Goal: Task Accomplishment & Management: Manage account settings

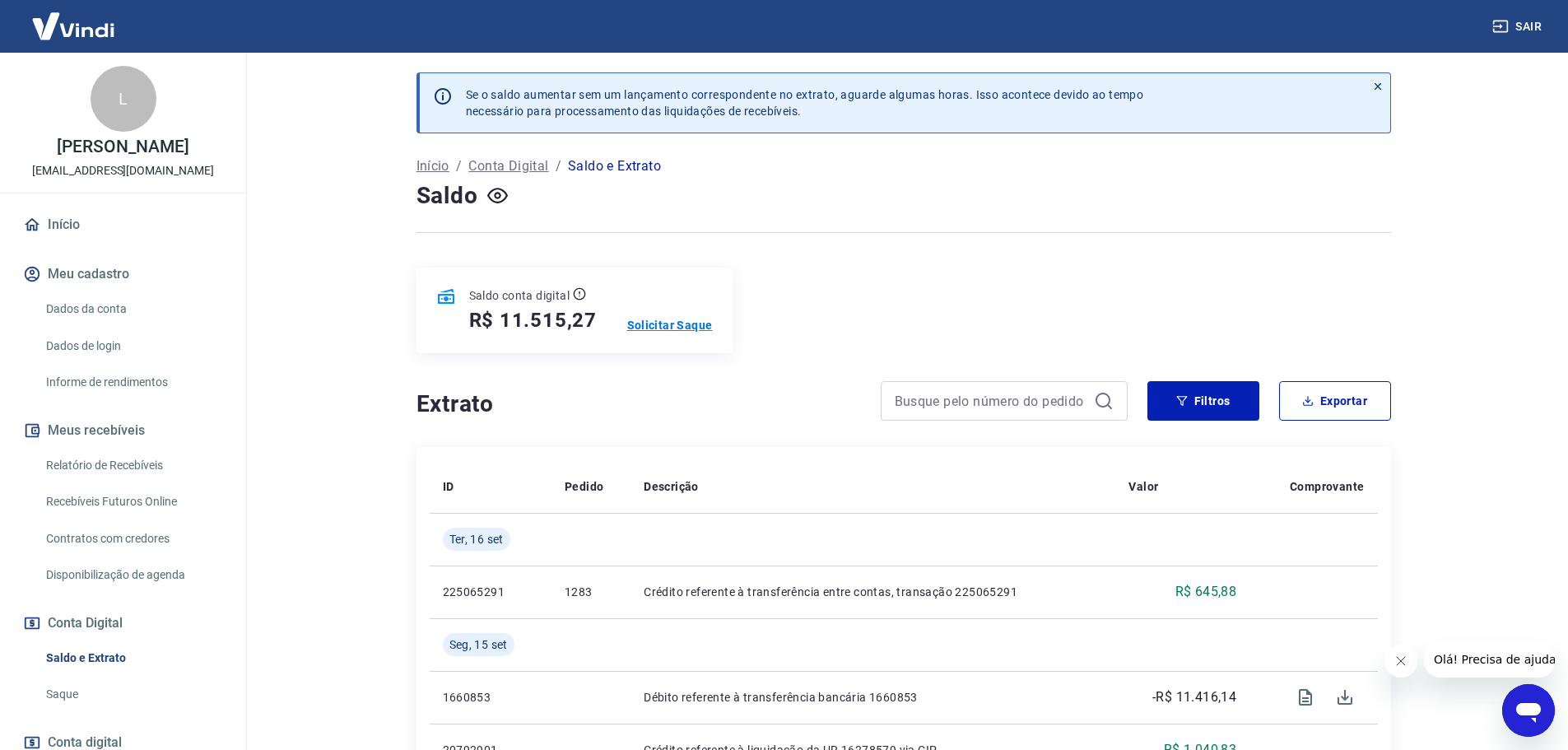
click at [668, 327] on p "Solicitar Saque" at bounding box center [670, 325] width 86 height 17
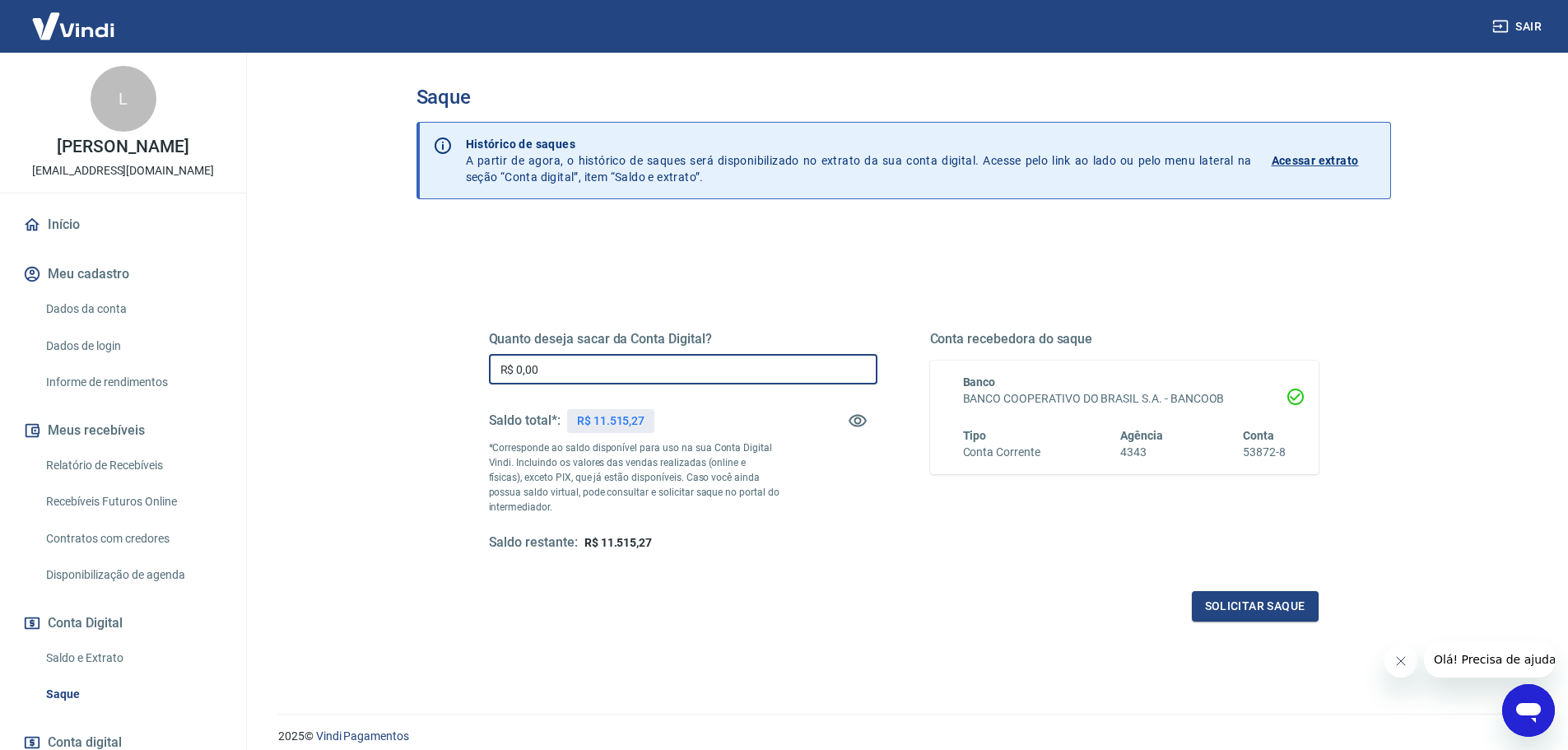
click at [615, 375] on input "R$ 0,00" at bounding box center [682, 369] width 389 height 31
type input "R$ 11.515,27"
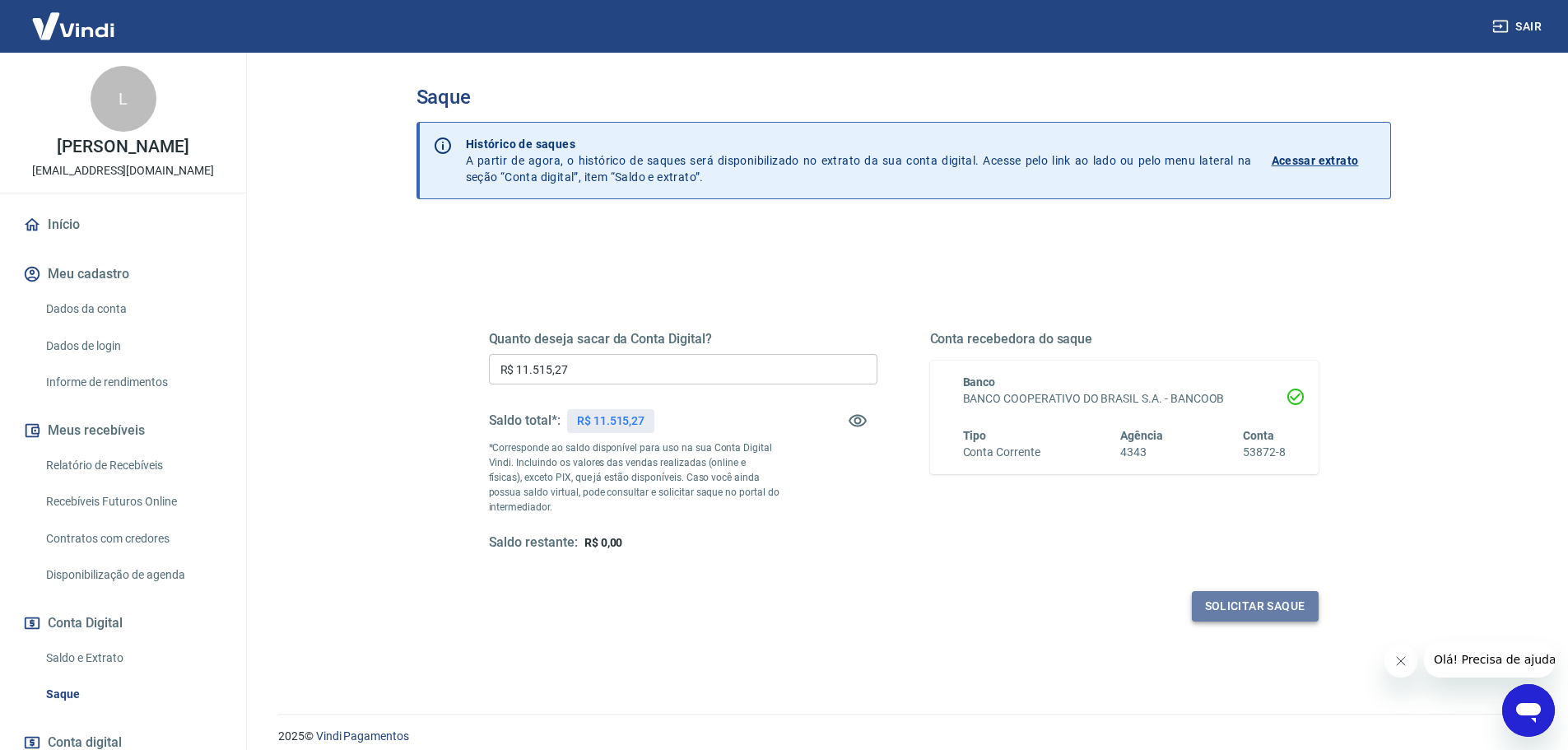
click at [1275, 604] on button "Solicitar saque" at bounding box center [1255, 606] width 127 height 31
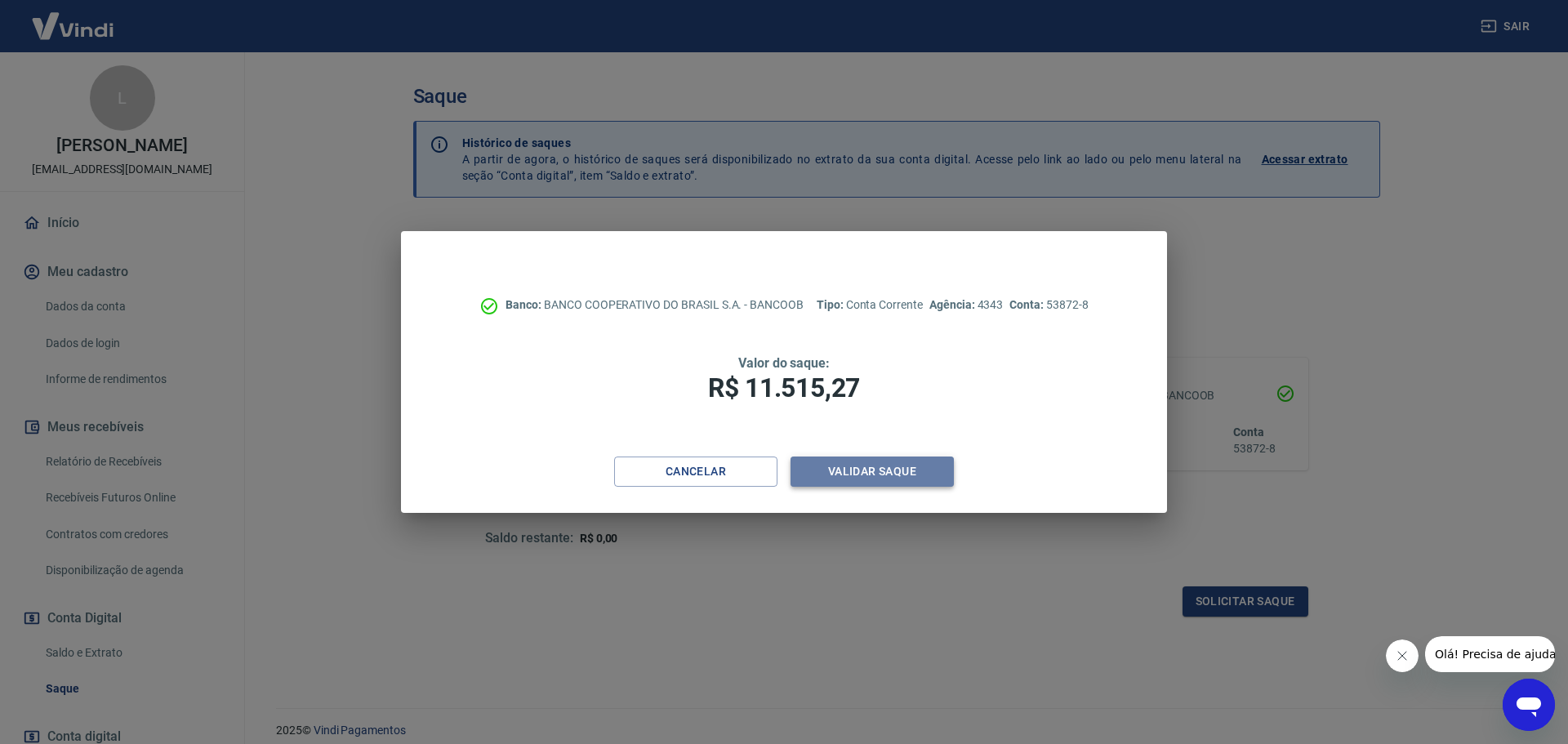
click at [871, 471] on button "Validar saque" at bounding box center [872, 471] width 163 height 30
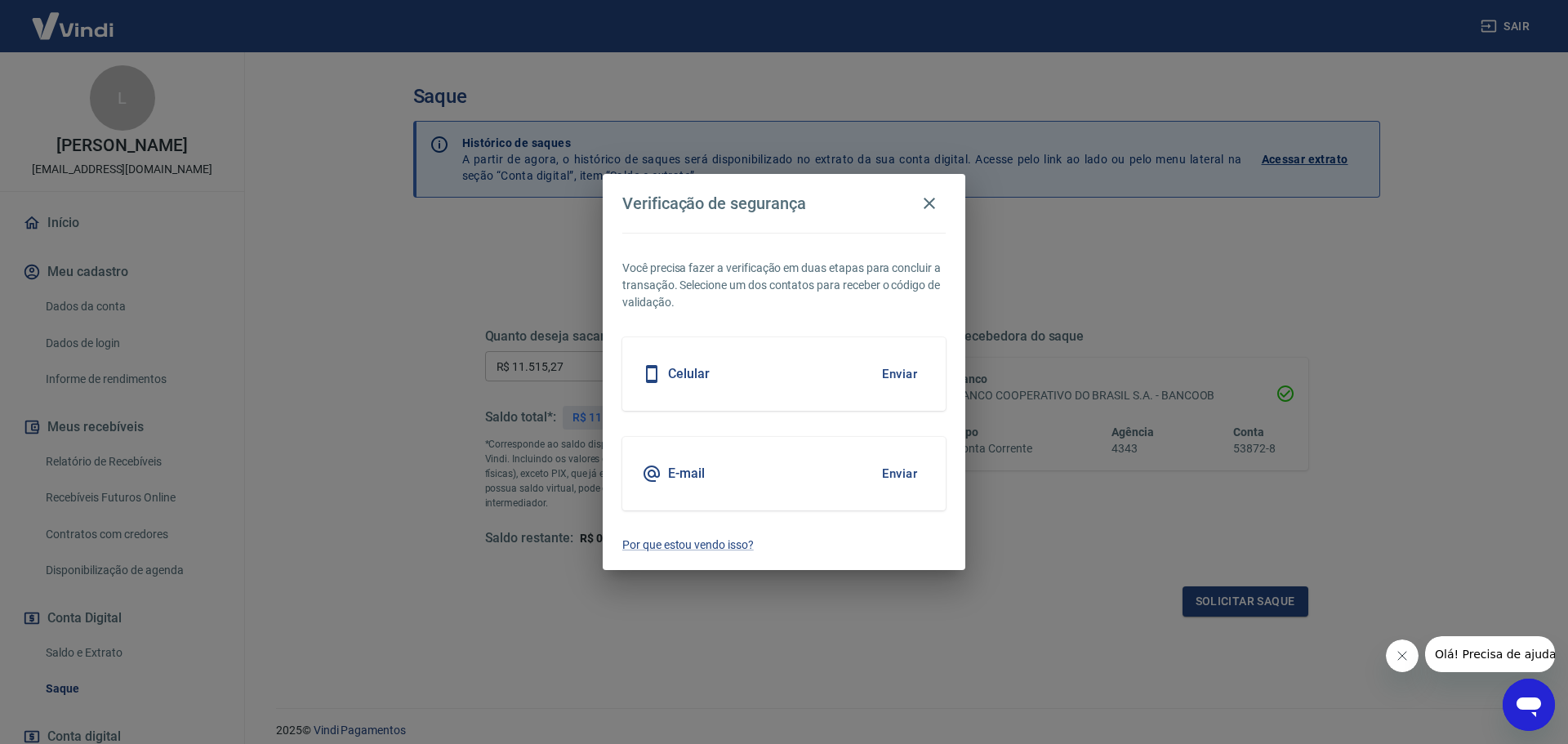
click at [897, 377] on button "Enviar" at bounding box center [899, 374] width 53 height 34
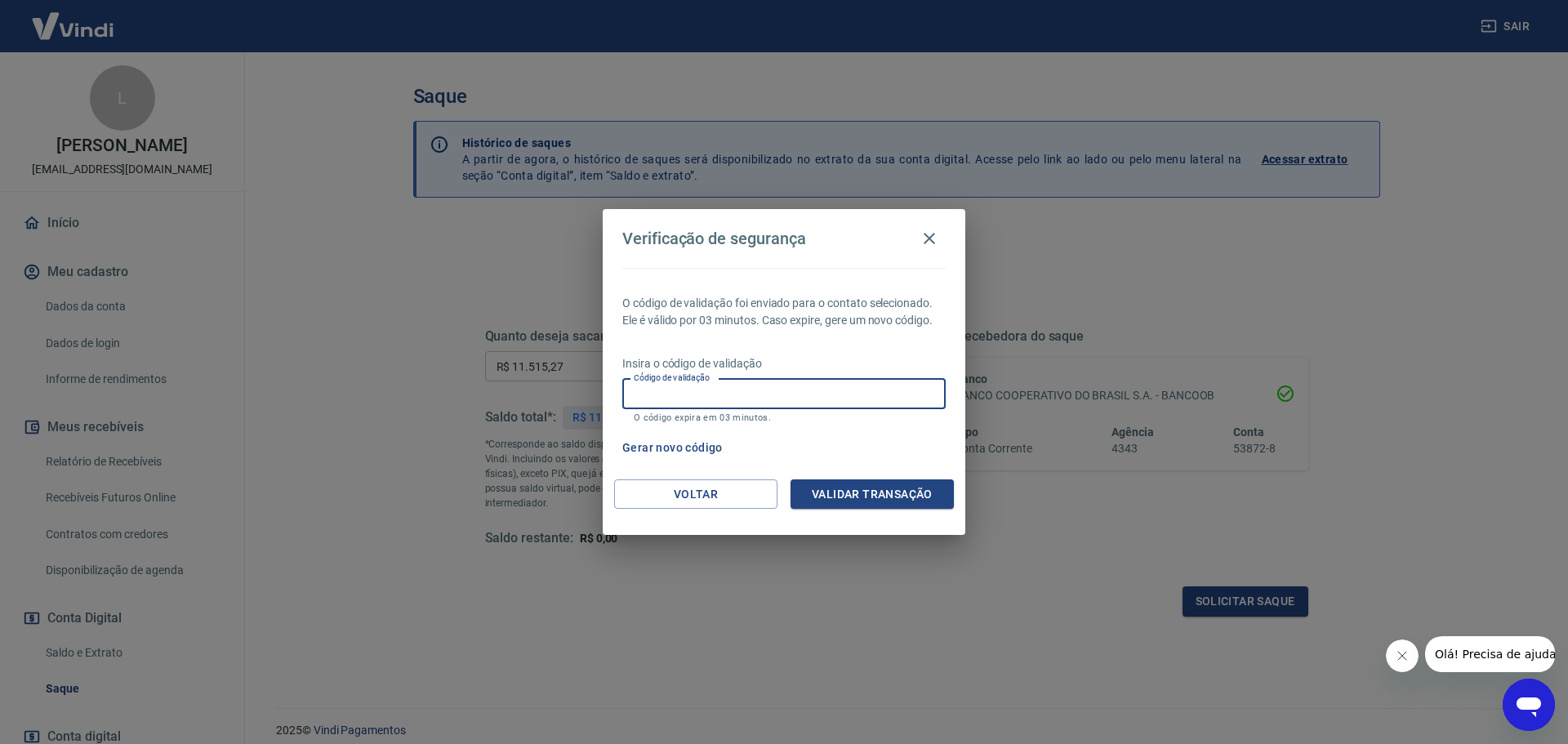
click at [890, 394] on input "Código de validação" at bounding box center [784, 394] width 323 height 30
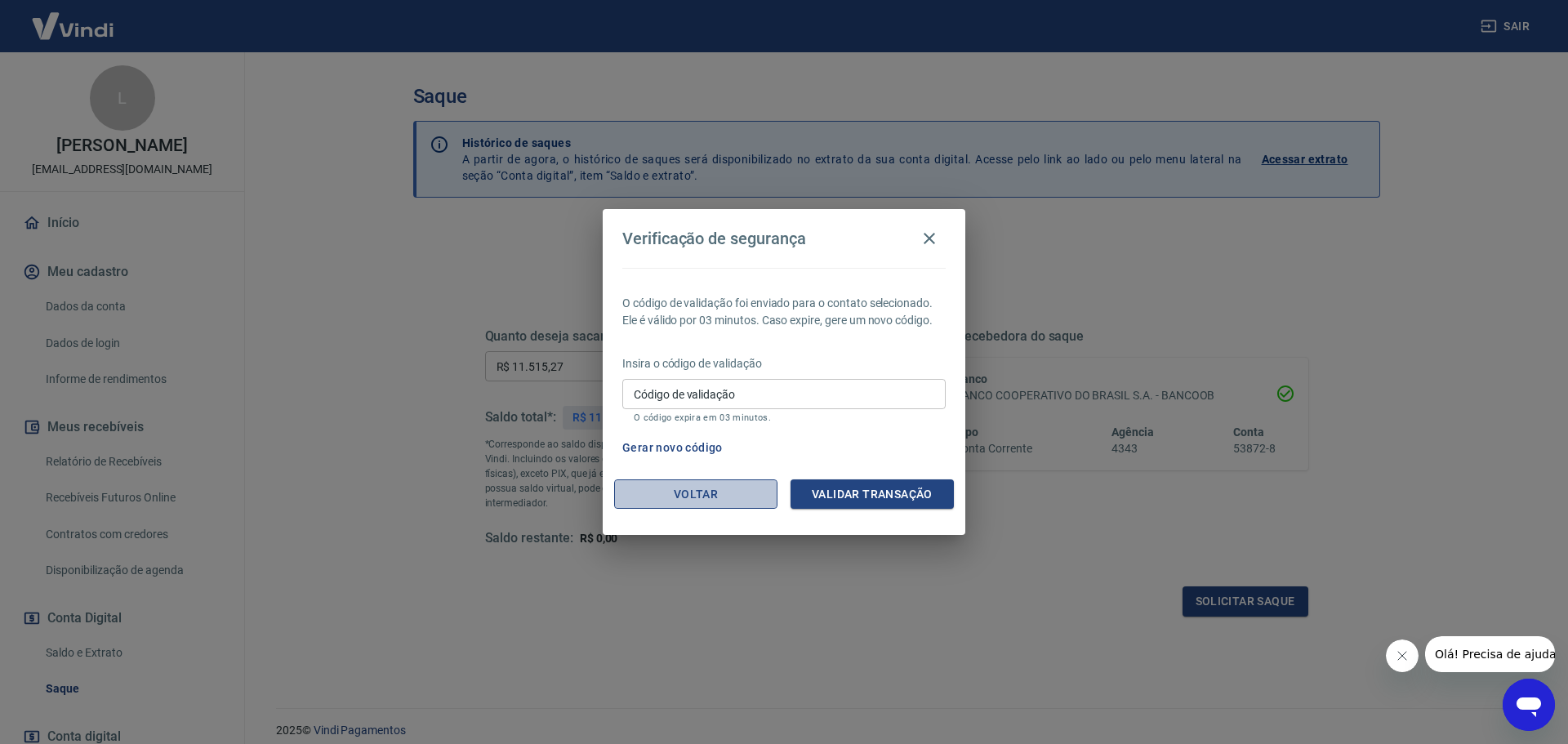
click at [704, 494] on button "Voltar" at bounding box center [695, 494] width 163 height 30
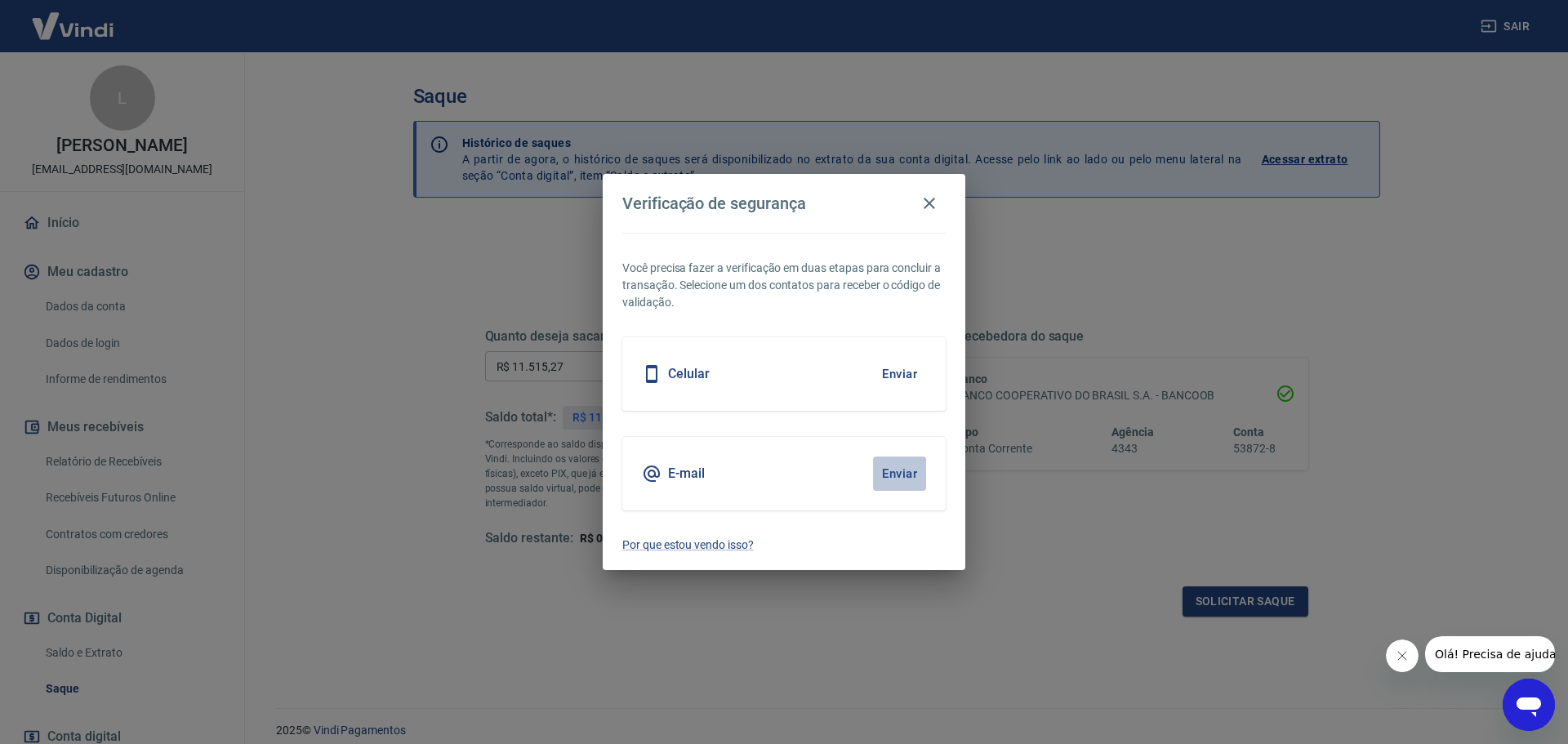
click at [890, 467] on button "Enviar" at bounding box center [899, 474] width 53 height 34
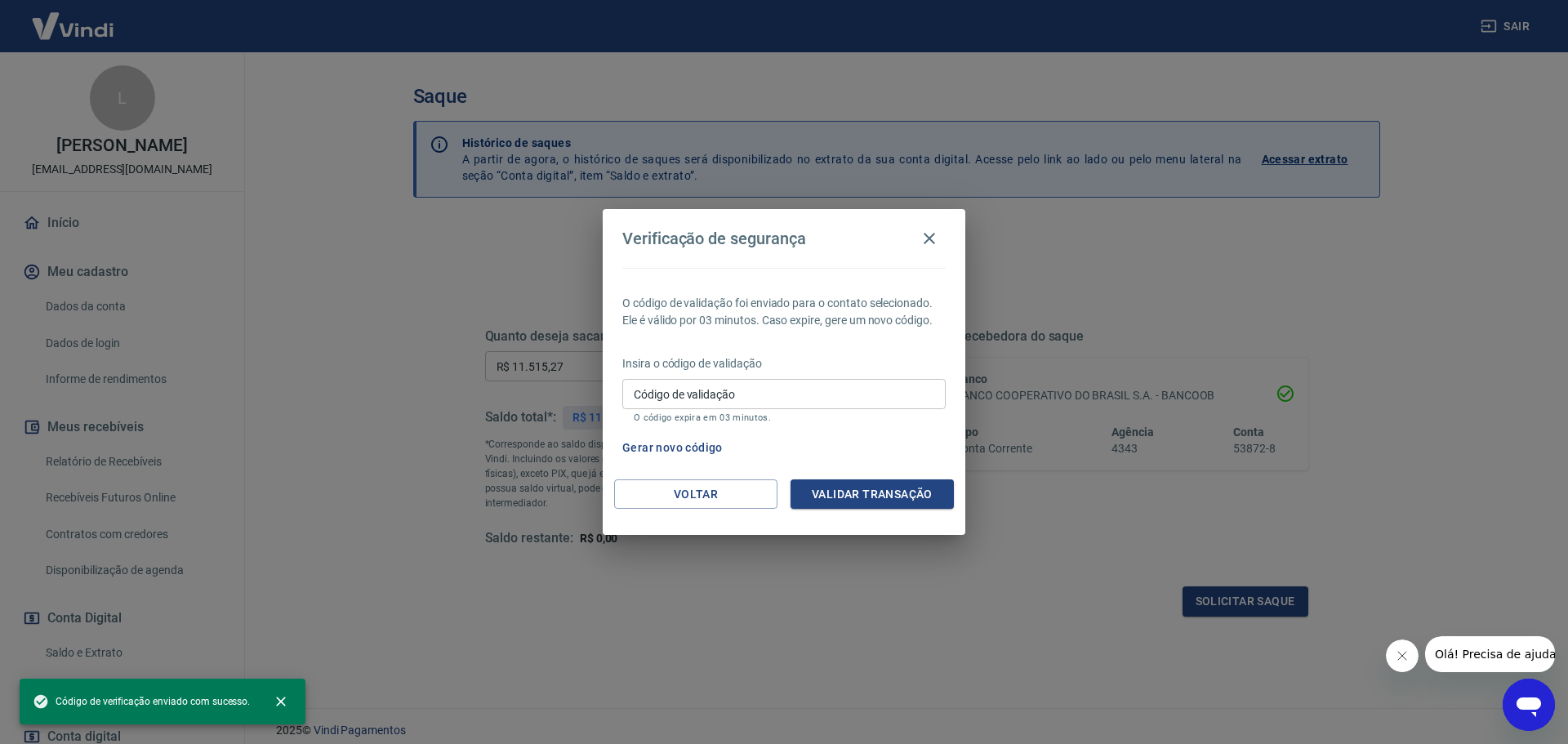
click at [793, 399] on input "Código de validação" at bounding box center [784, 394] width 323 height 30
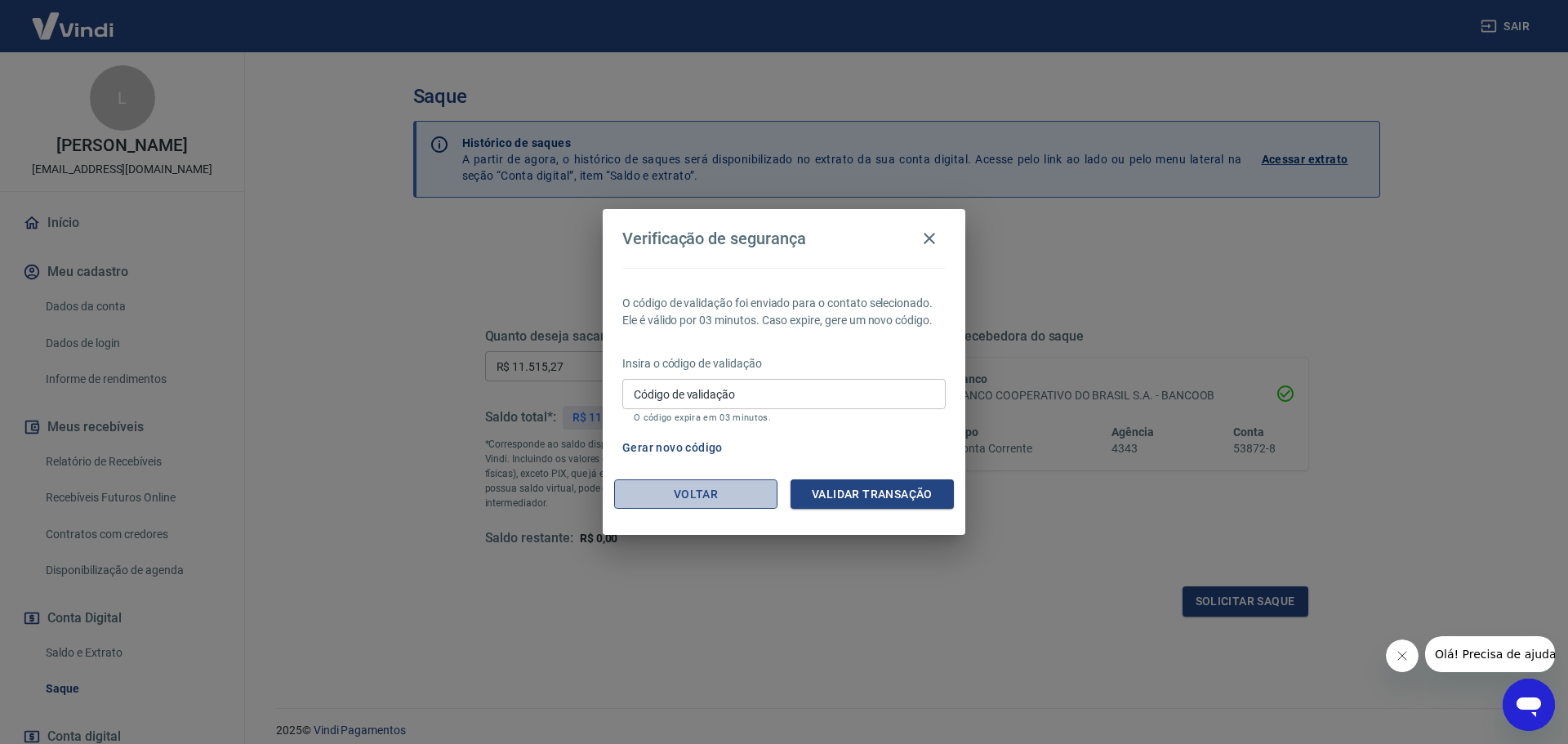
click at [699, 486] on button "Voltar" at bounding box center [695, 494] width 163 height 30
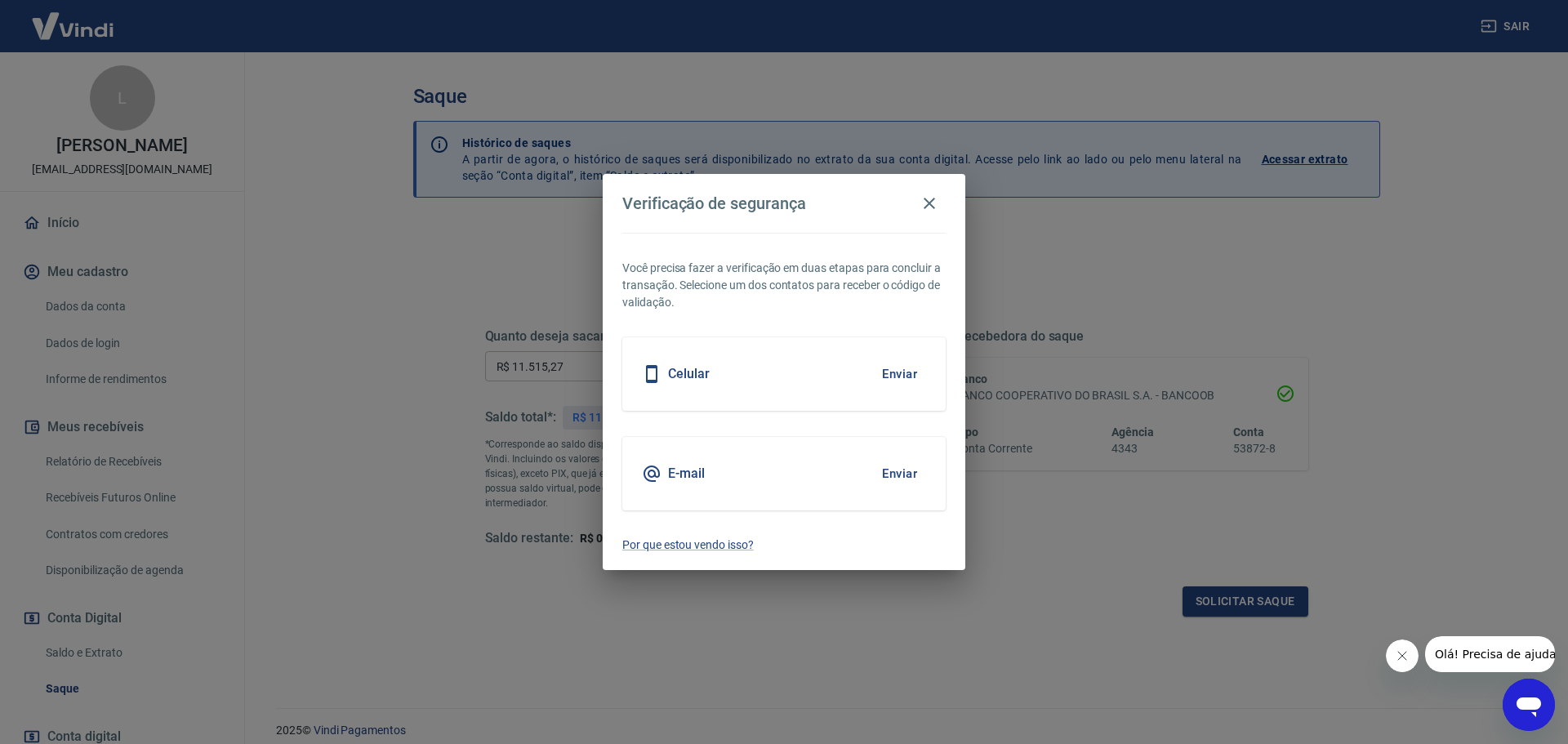
click at [904, 373] on button "Enviar" at bounding box center [899, 374] width 53 height 34
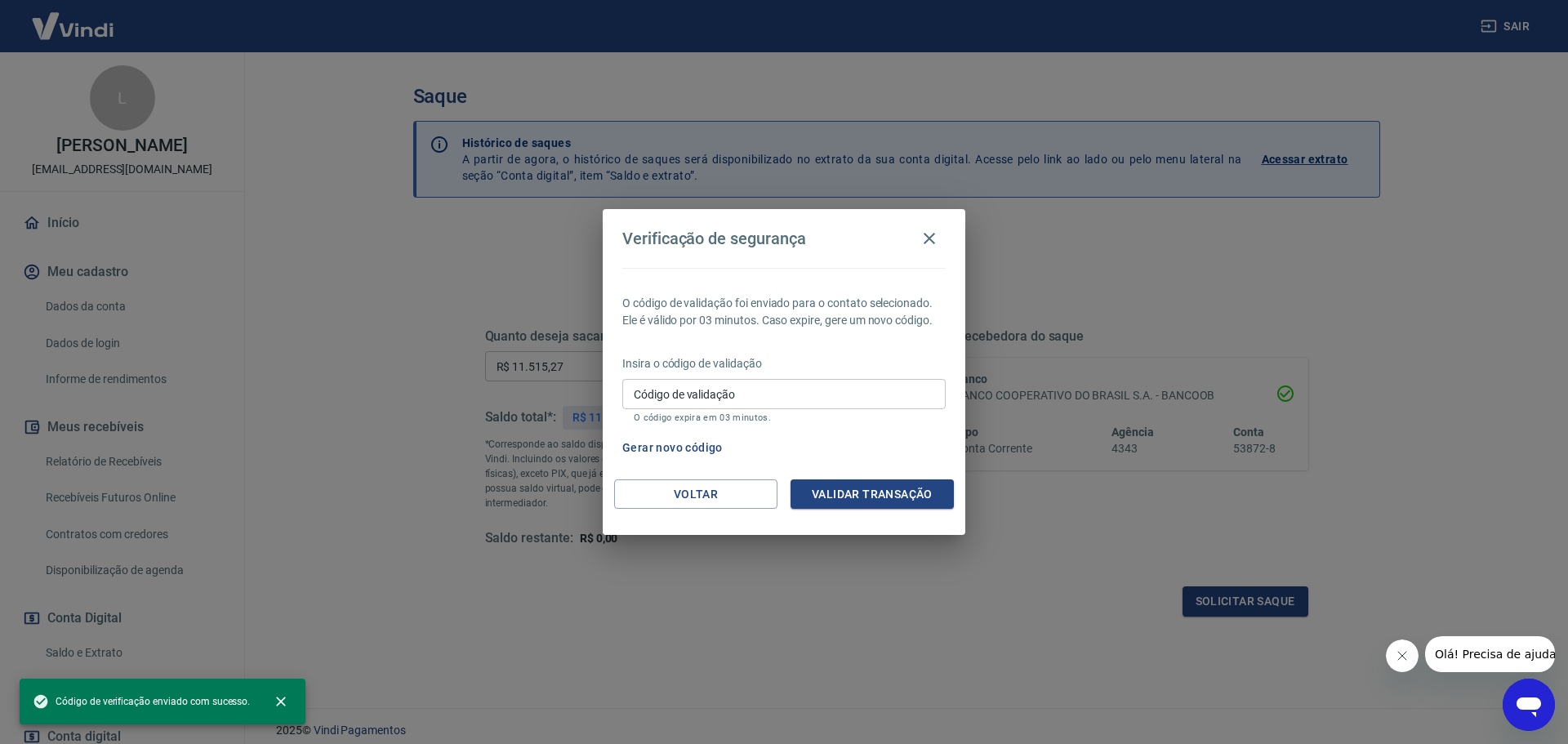
click at [862, 392] on input "Código de validação" at bounding box center [784, 394] width 323 height 30
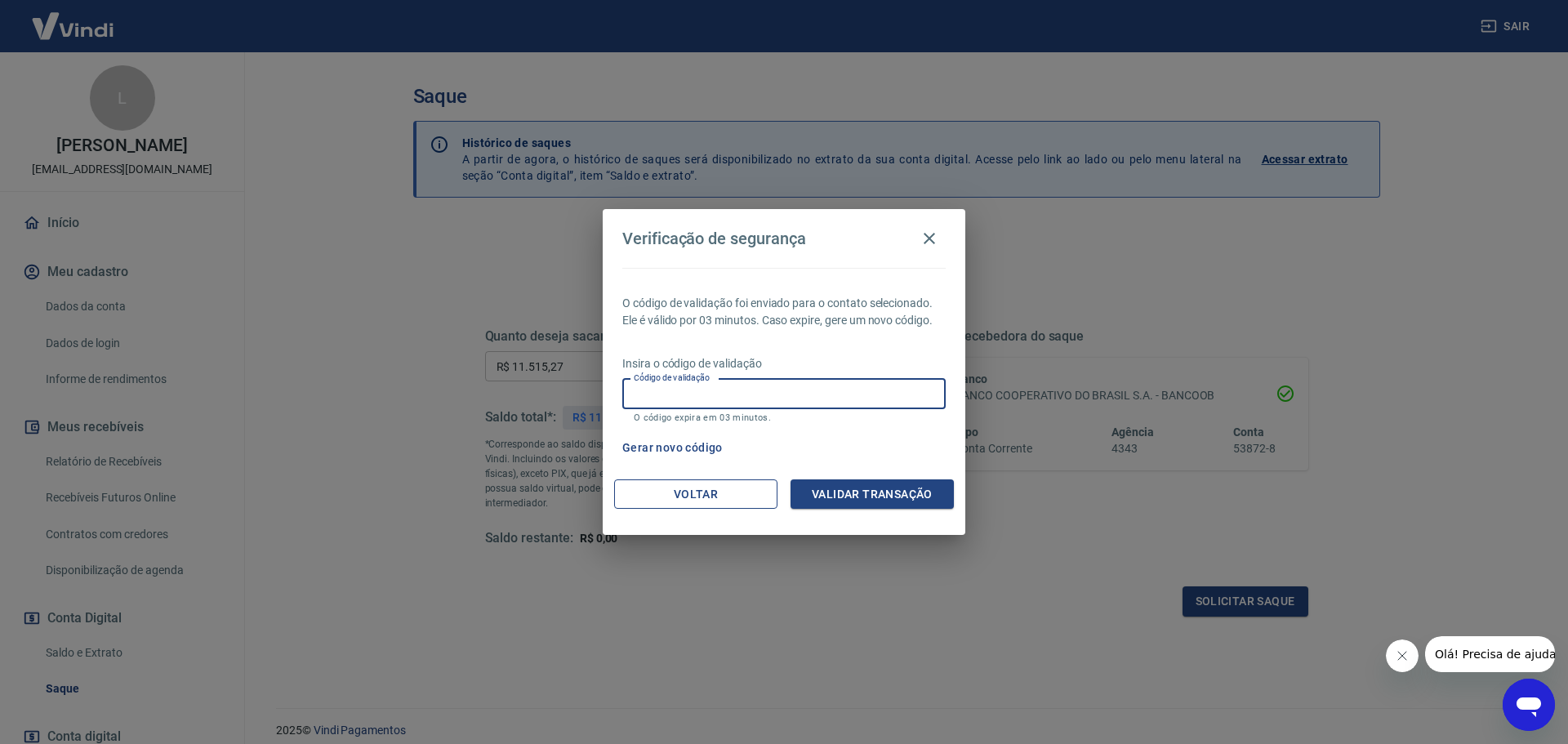
click at [703, 500] on button "Voltar" at bounding box center [695, 494] width 163 height 30
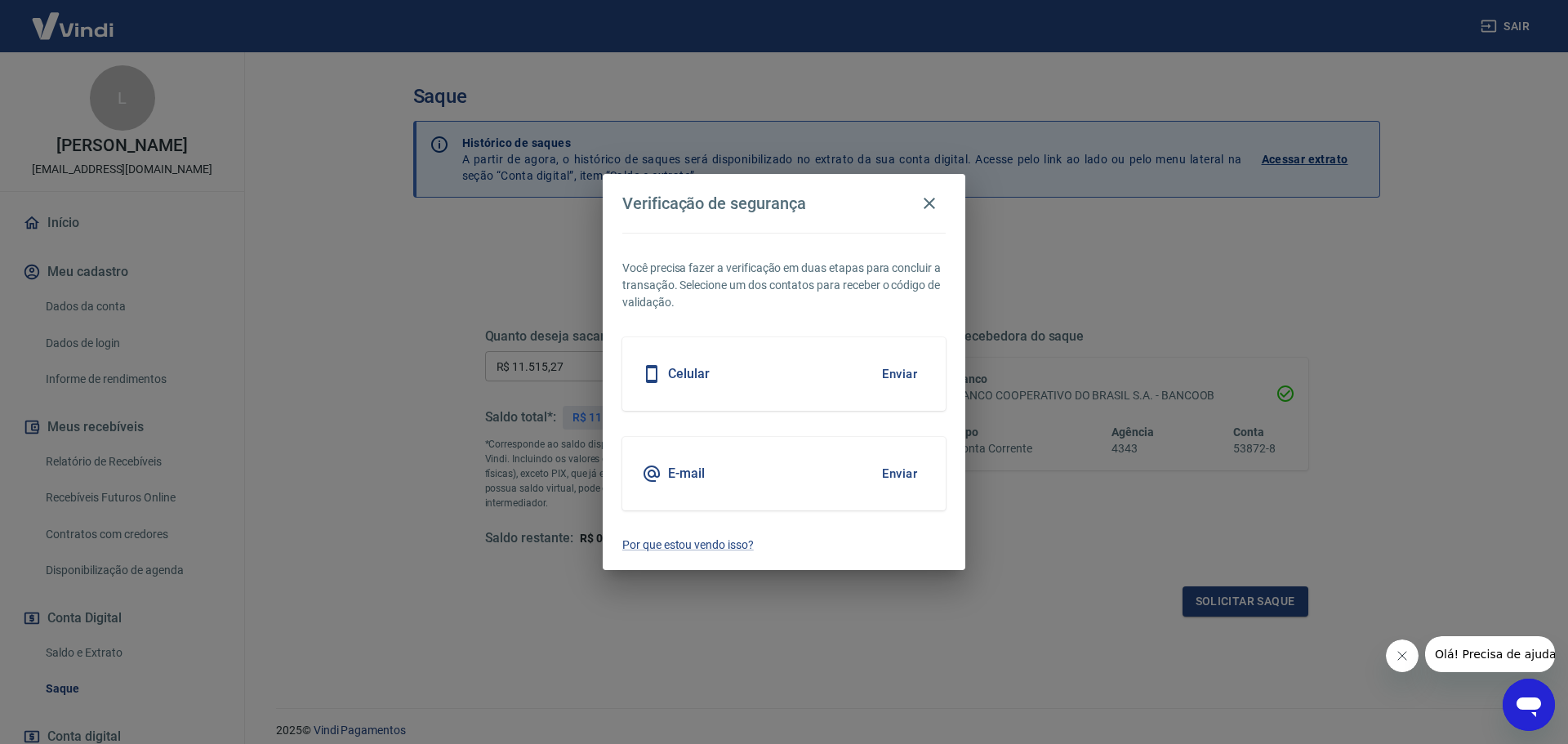
click at [893, 476] on button "Enviar" at bounding box center [899, 474] width 53 height 34
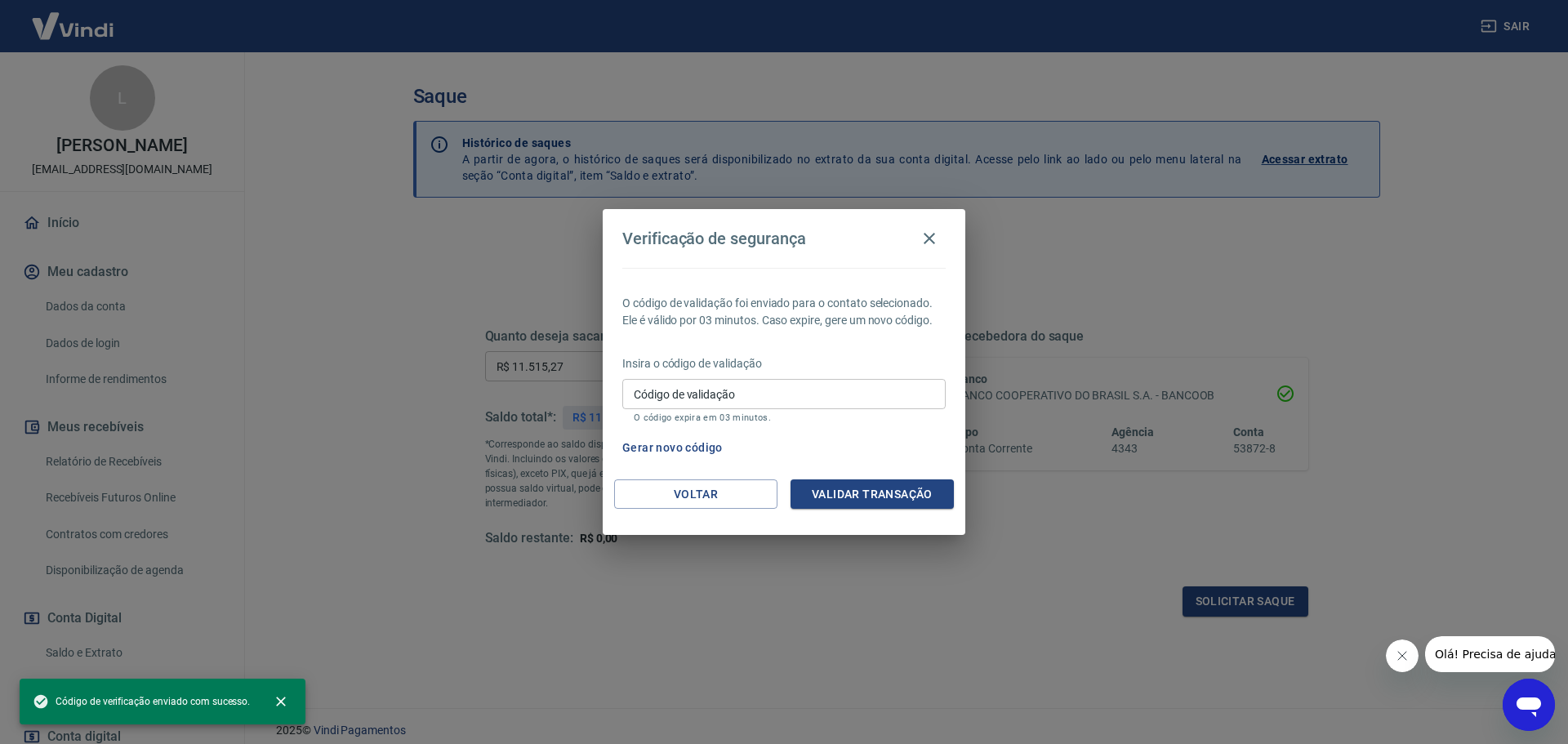
click at [875, 390] on input "Código de validação" at bounding box center [784, 394] width 323 height 30
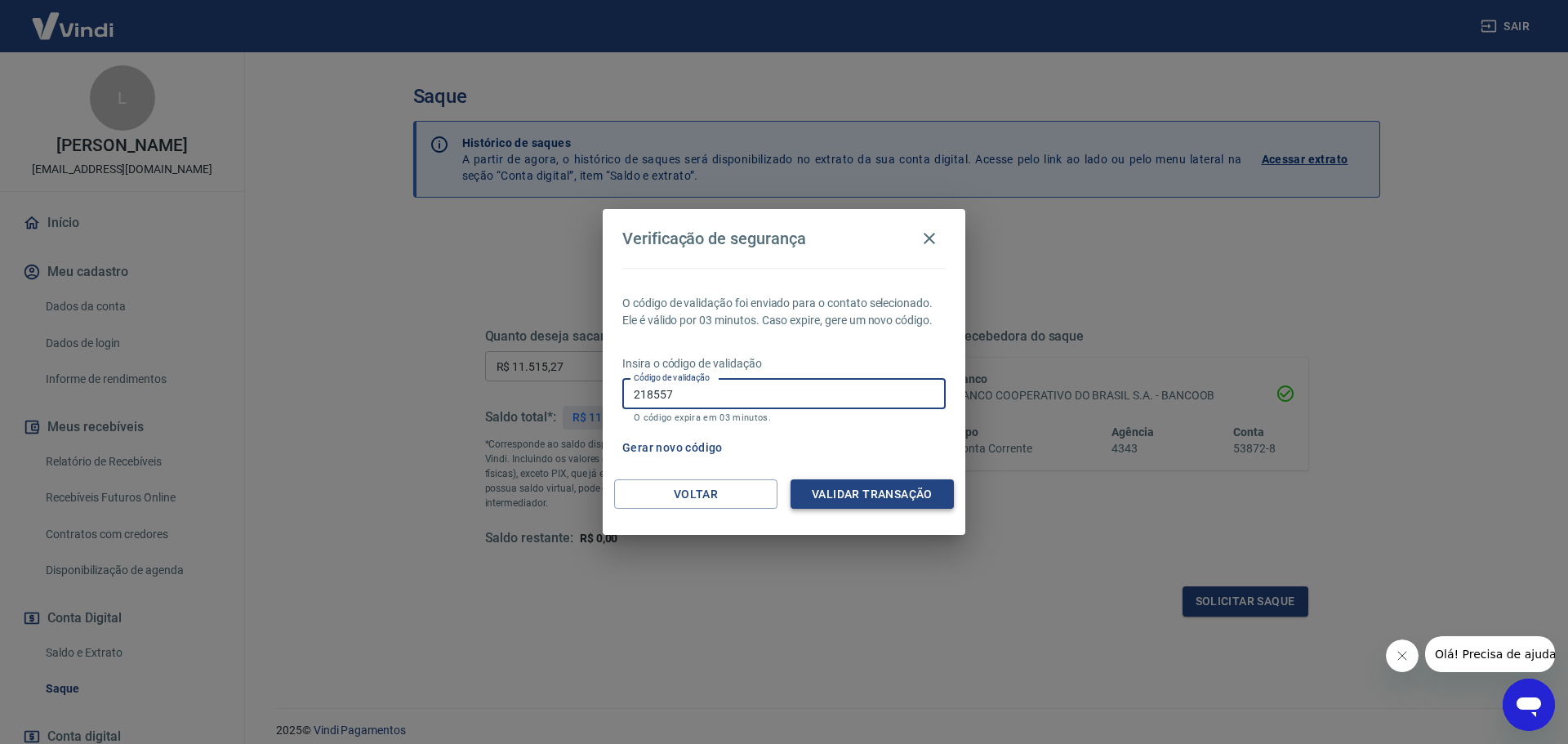
type input "218557"
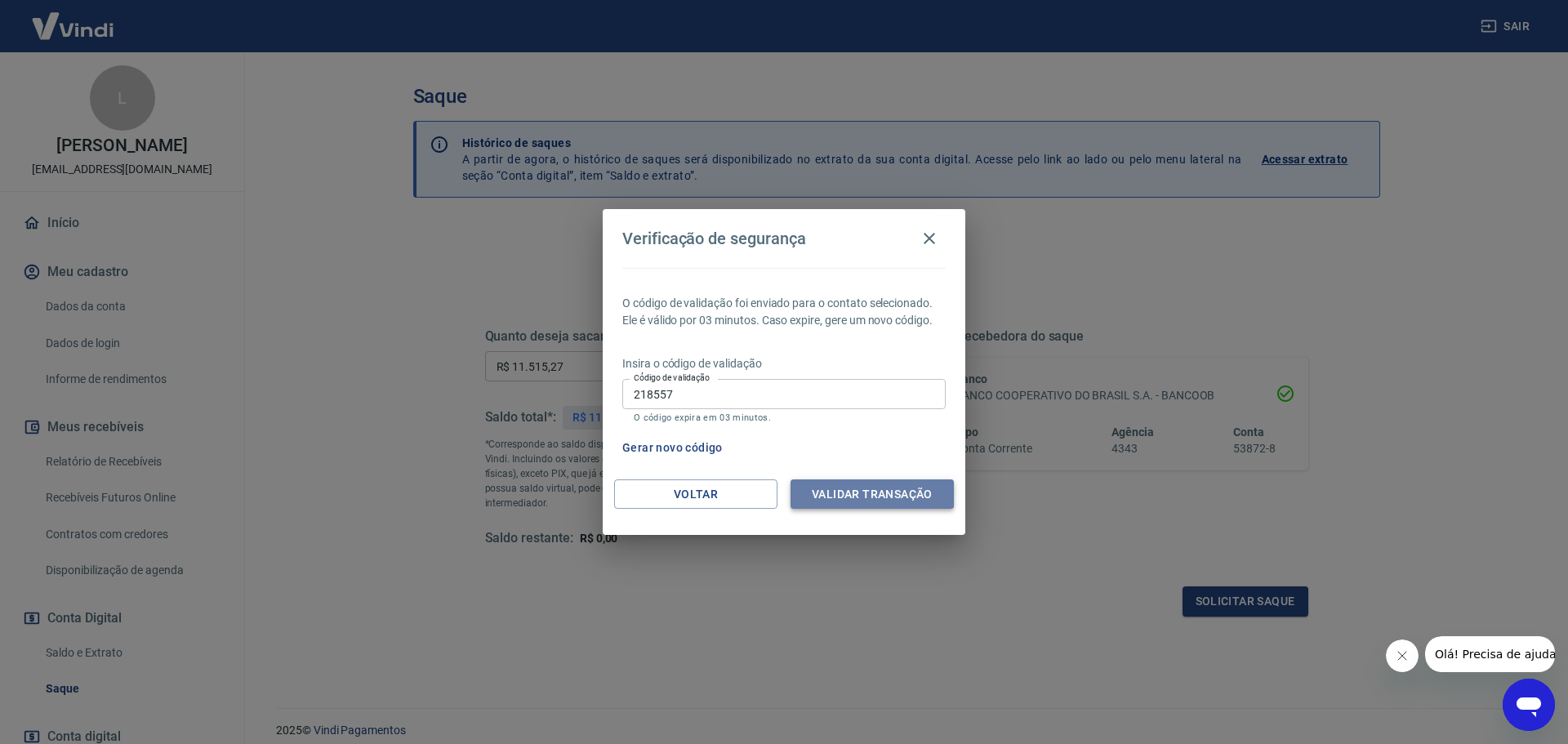
click at [870, 485] on button "Validar transação" at bounding box center [872, 494] width 163 height 30
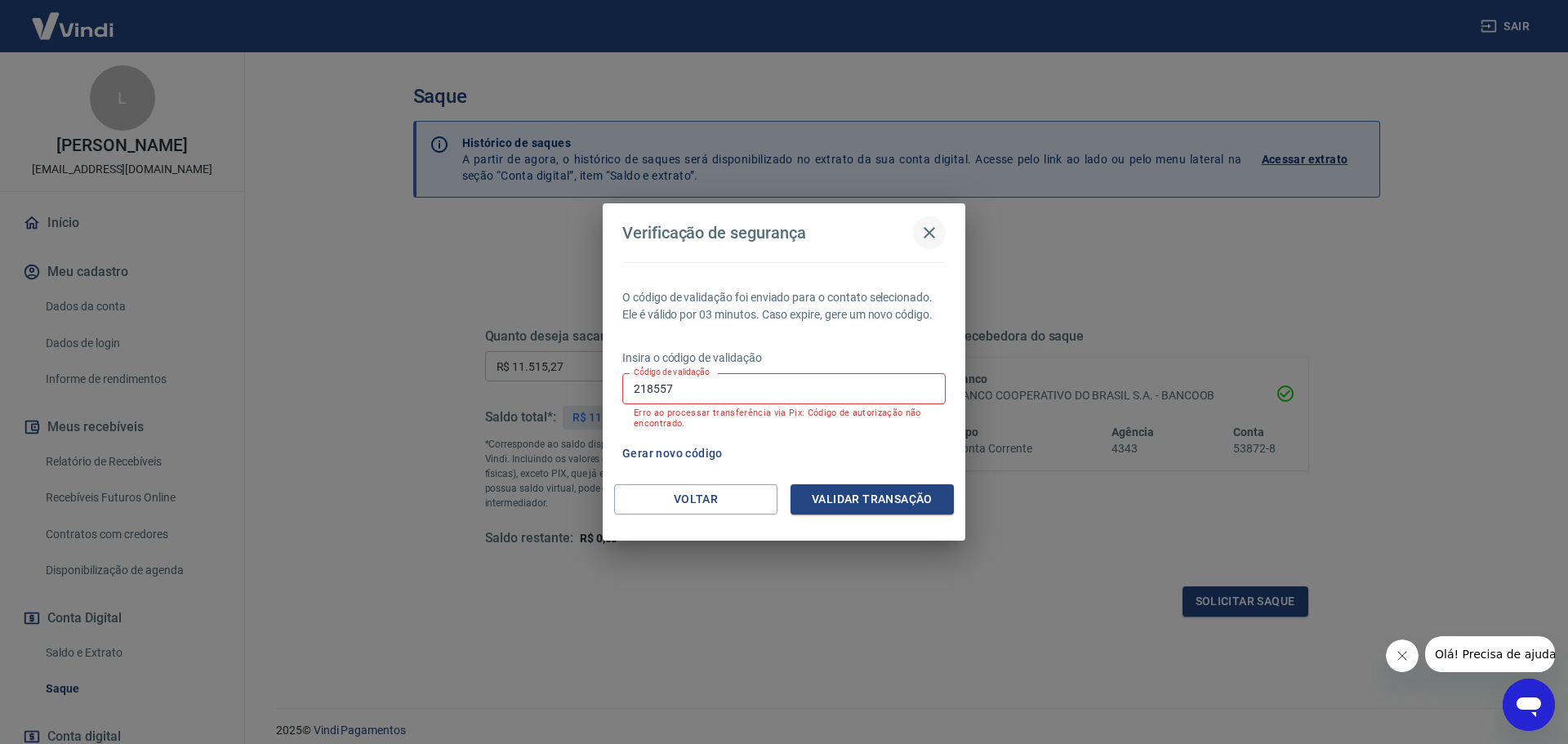
click at [938, 235] on icon "button" at bounding box center [929, 232] width 20 height 20
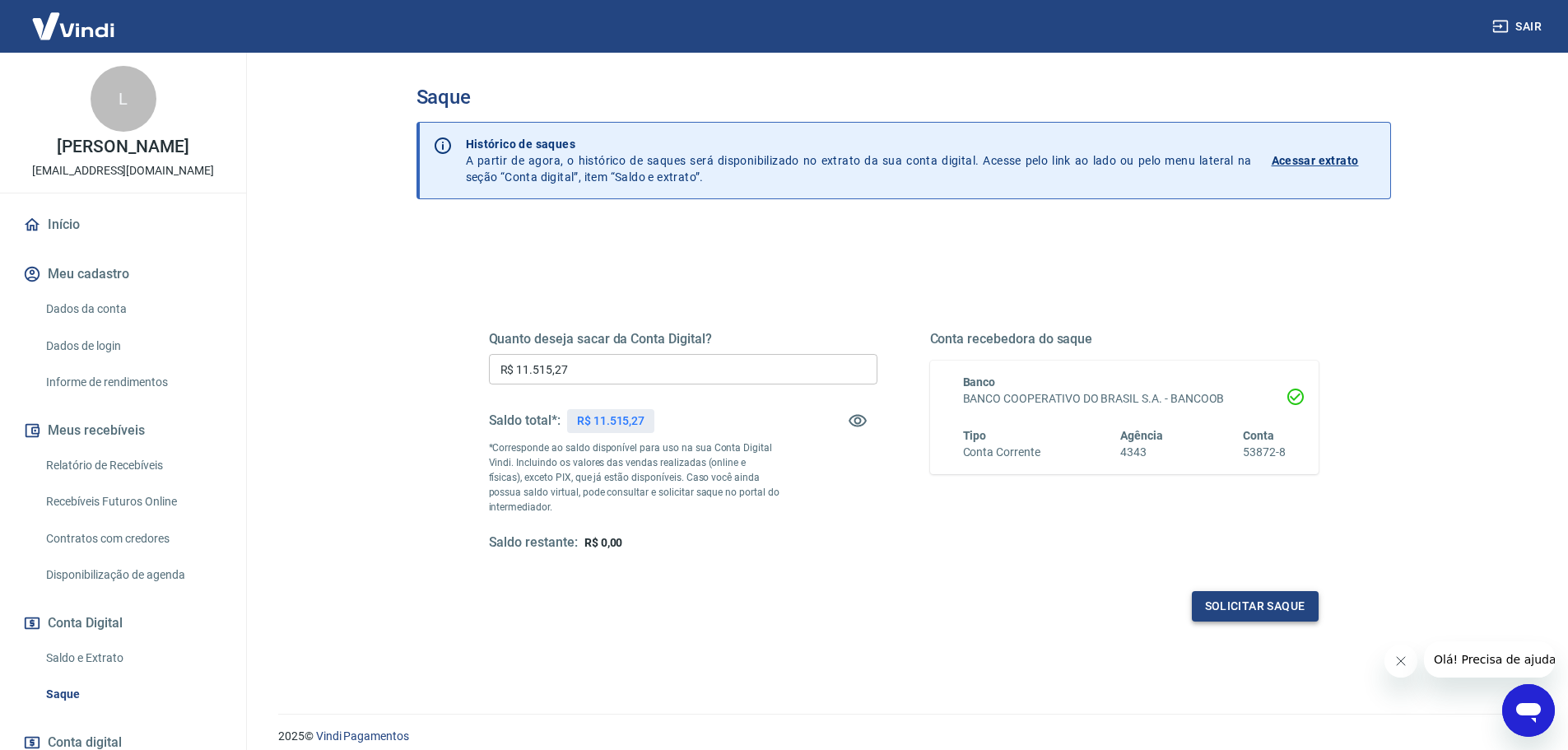
click at [1252, 604] on button "Solicitar saque" at bounding box center [1255, 606] width 127 height 31
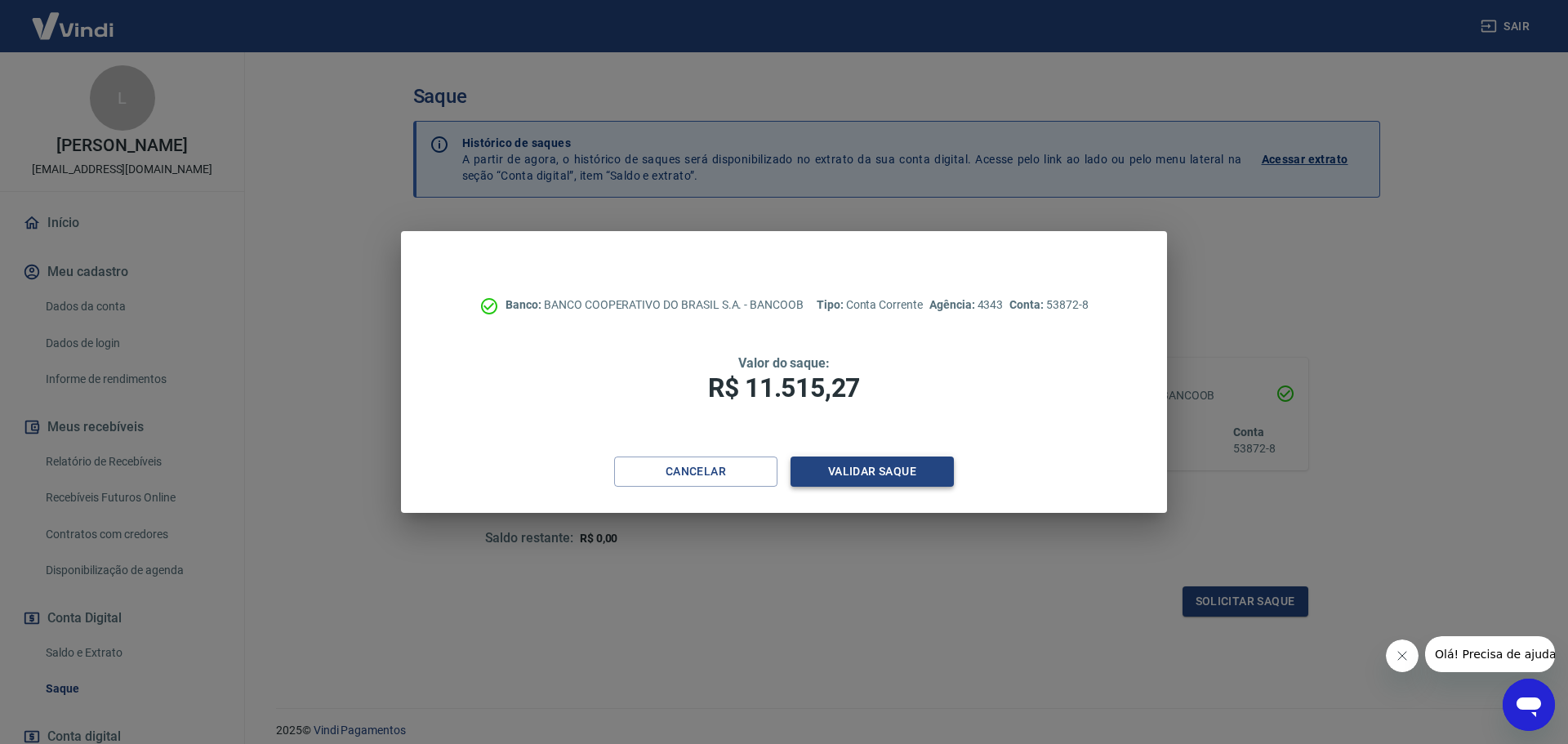
click at [874, 472] on button "Validar saque" at bounding box center [872, 471] width 163 height 30
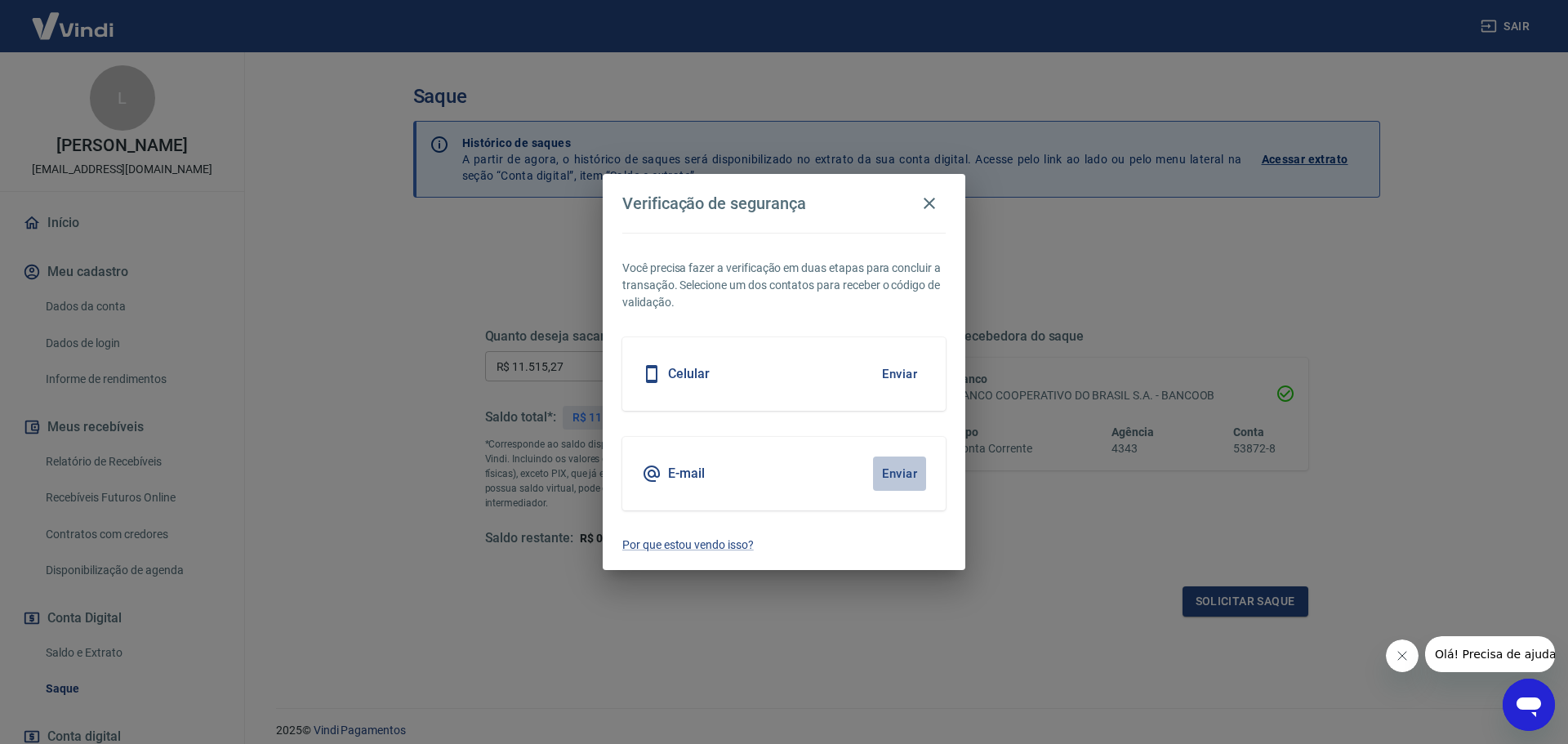
click at [897, 473] on button "Enviar" at bounding box center [899, 474] width 53 height 34
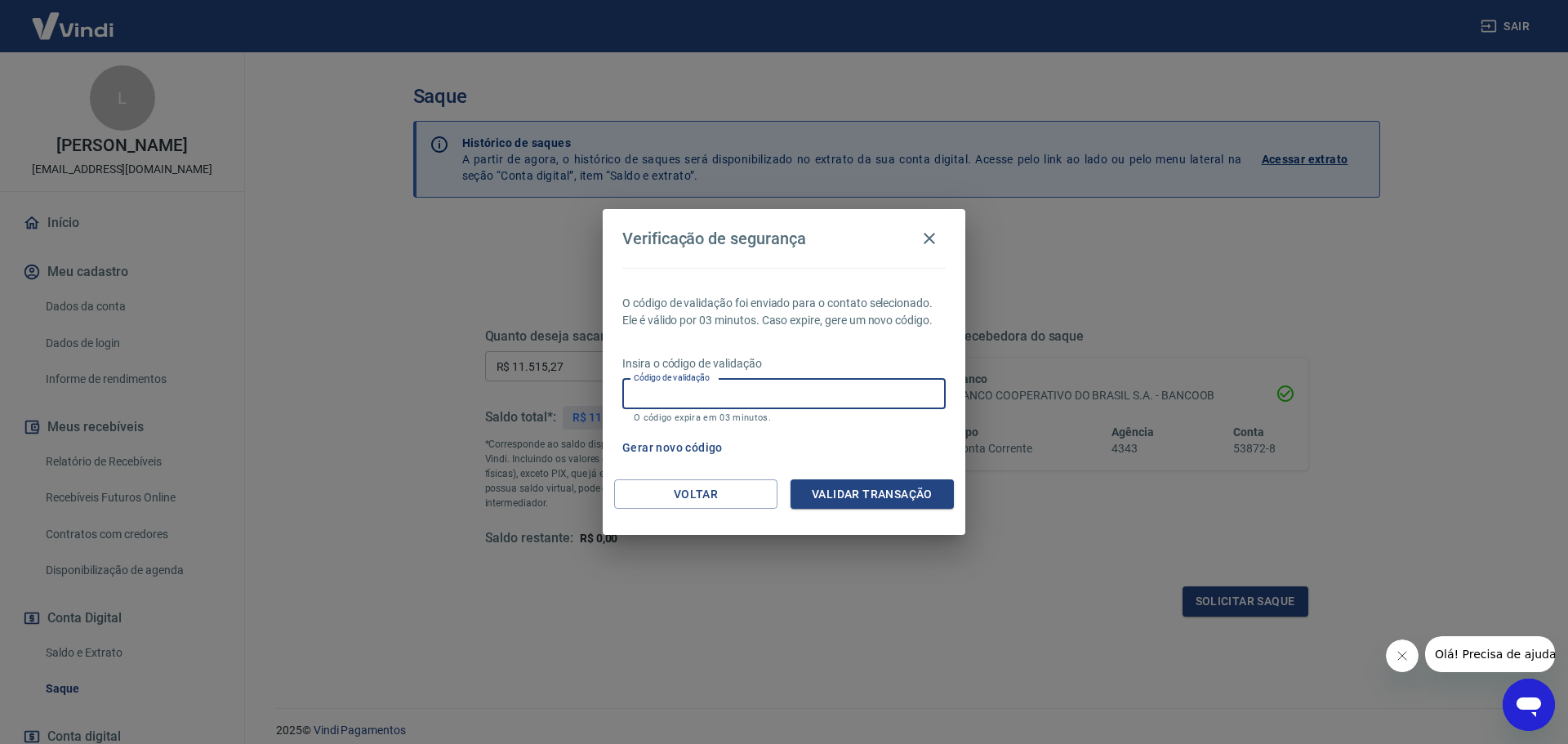
click at [825, 396] on input "Código de validação" at bounding box center [784, 394] width 323 height 30
type input "412284"
click at [865, 493] on button "Validar transação" at bounding box center [872, 494] width 163 height 30
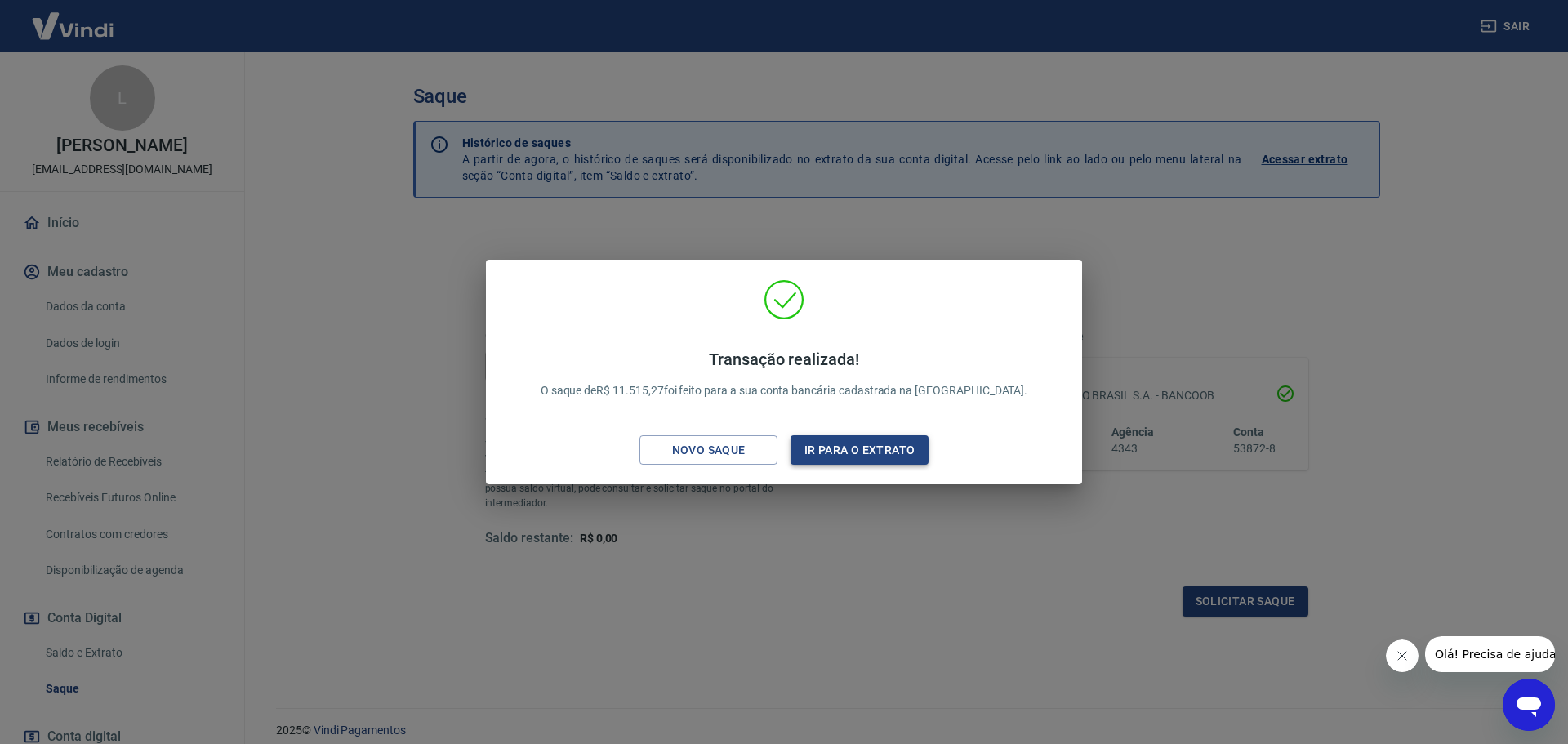
click at [841, 444] on button "Ir para o extrato" at bounding box center [860, 450] width 138 height 30
